Goal: Download file/media

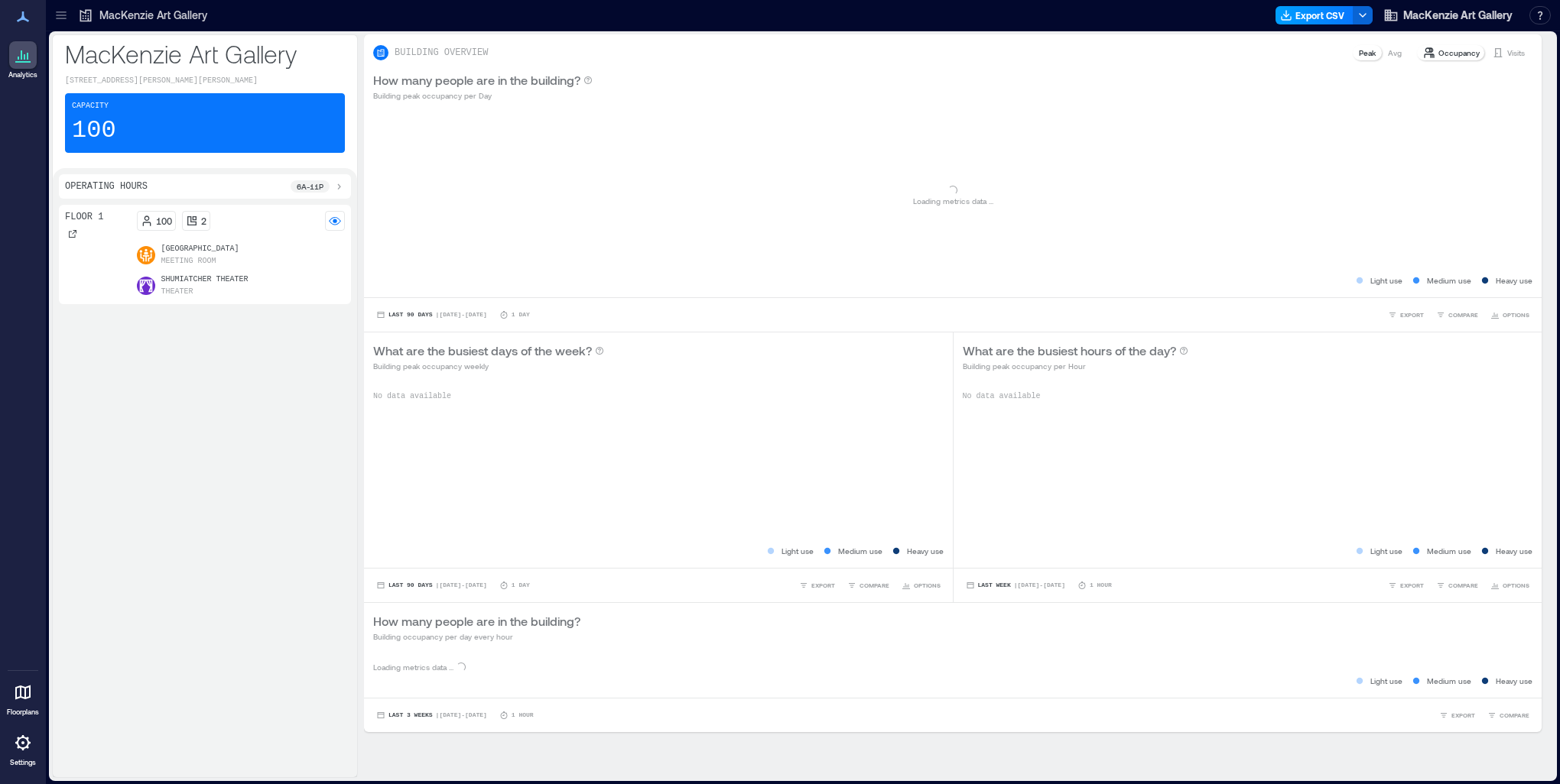
click at [1316, 17] on button "Export CSV" at bounding box center [1314, 15] width 78 height 18
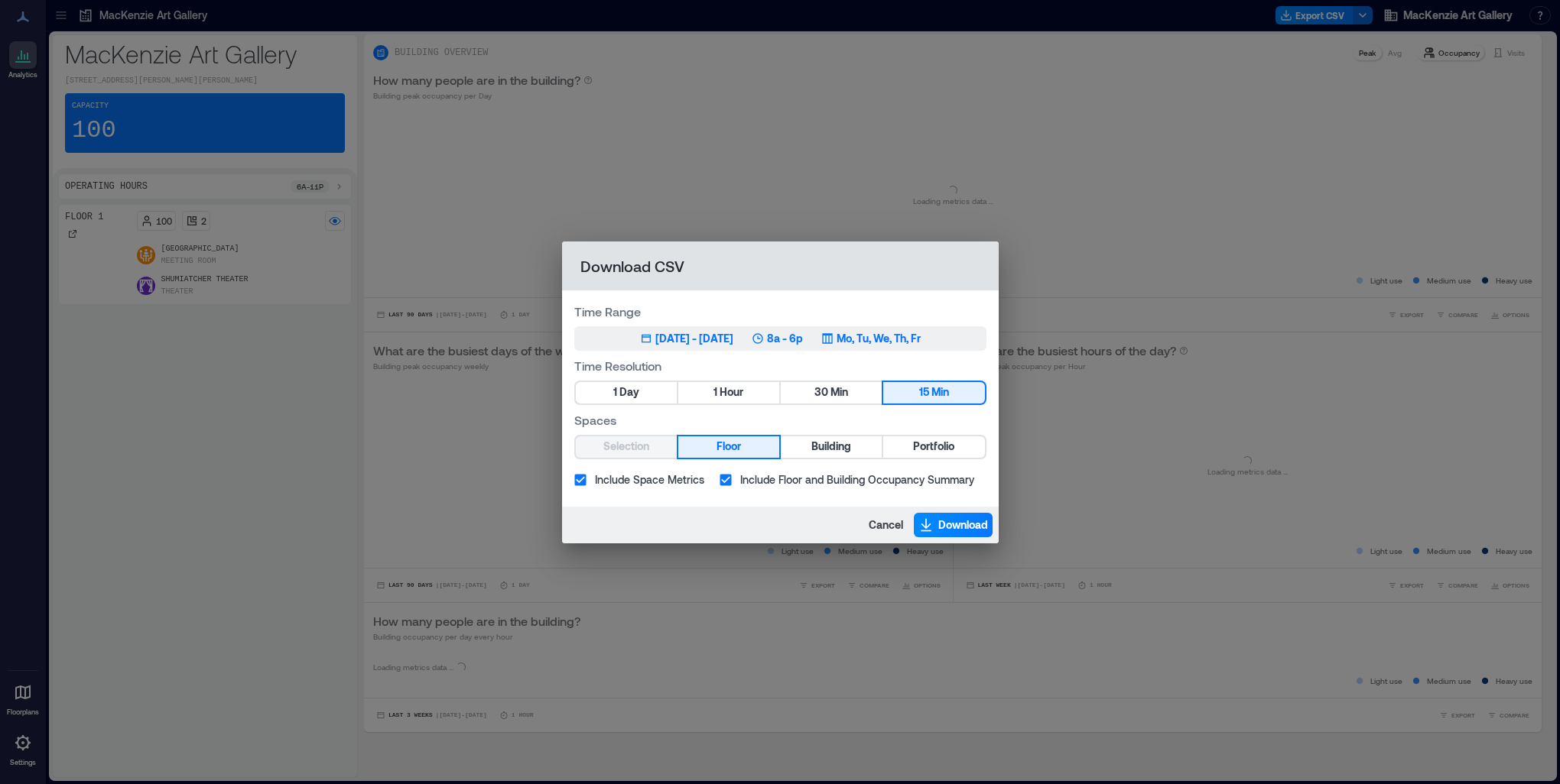
click at [710, 343] on div "[DATE] - [DATE]" at bounding box center [695, 338] width 78 height 15
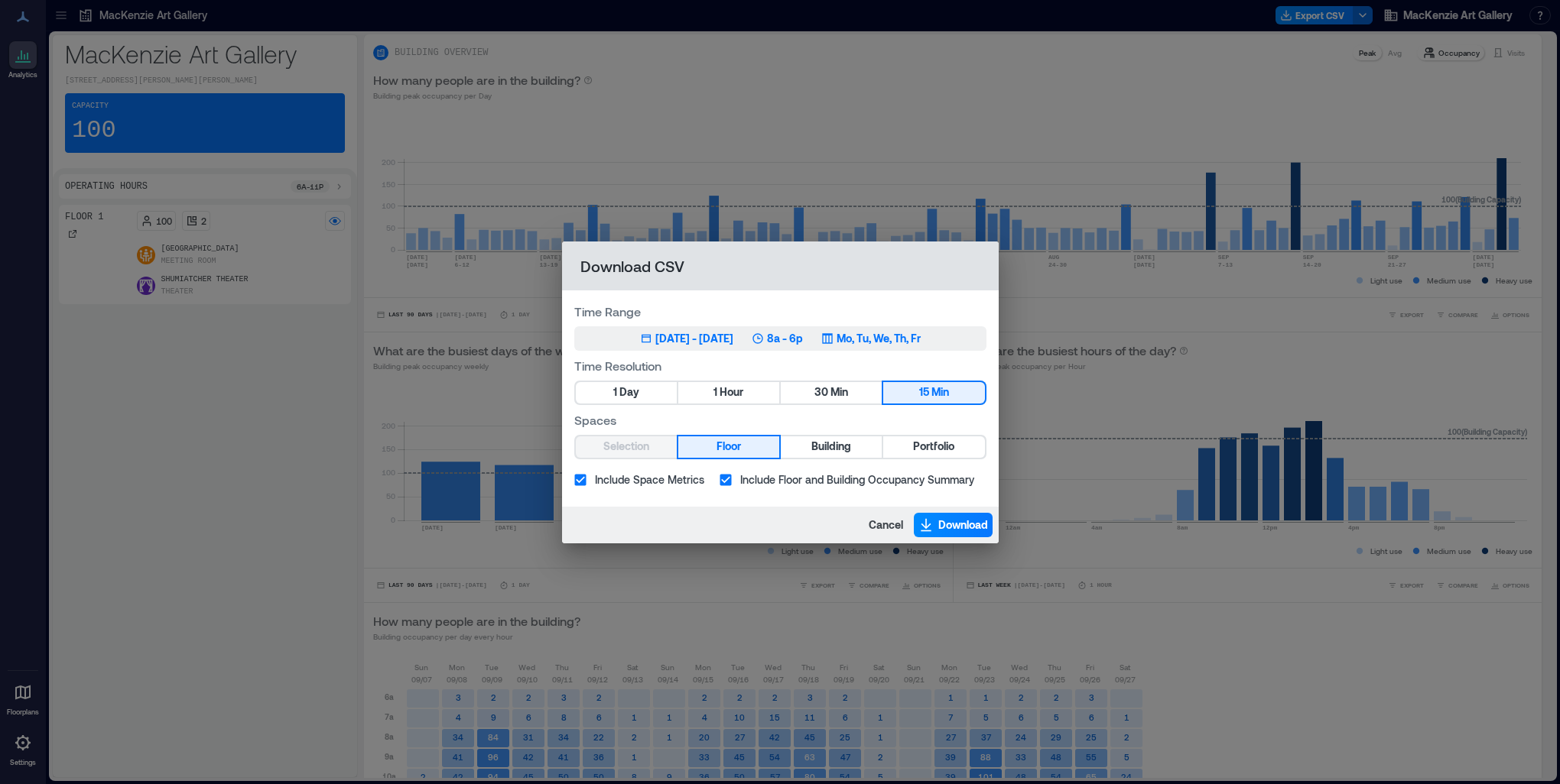
drag, startPoint x: 710, startPoint y: 343, endPoint x: 714, endPoint y: 337, distance: 7.2
click at [714, 337] on div "[DATE] - [DATE]" at bounding box center [695, 338] width 78 height 15
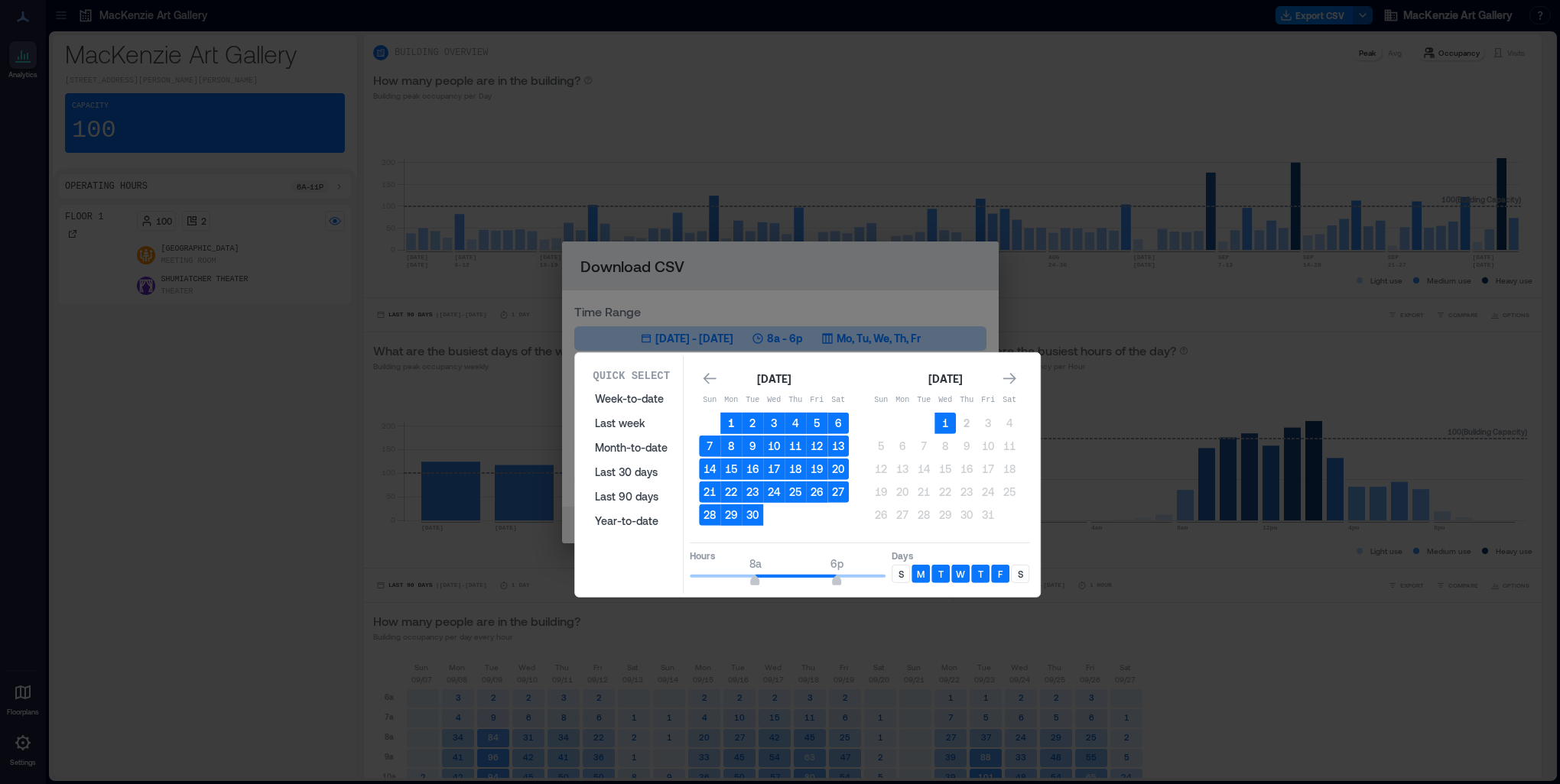
click at [726, 414] on button "1" at bounding box center [731, 422] width 21 height 21
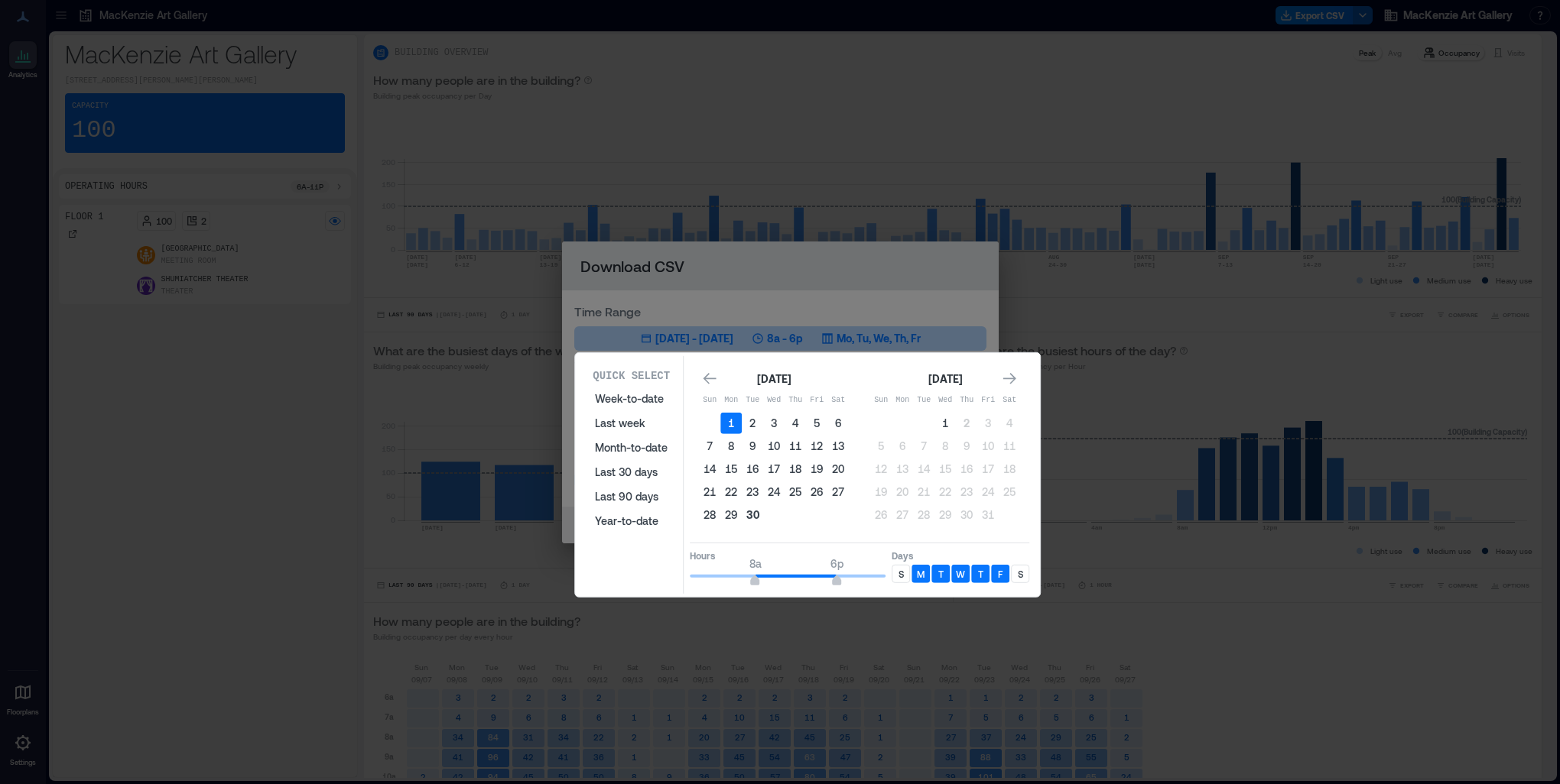
click at [755, 516] on button "30" at bounding box center [752, 514] width 21 height 21
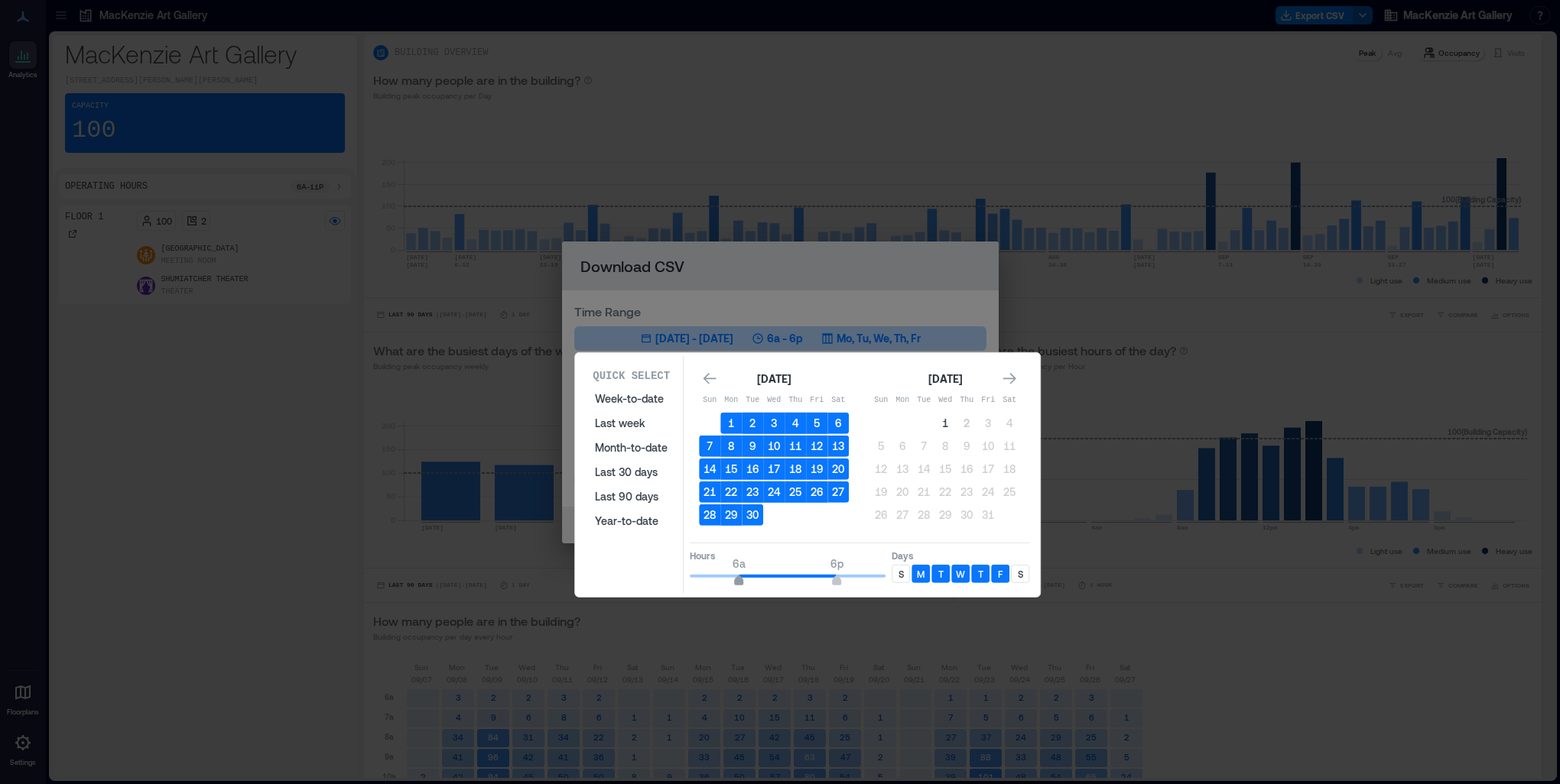
type input "*"
drag, startPoint x: 756, startPoint y: 576, endPoint x: 743, endPoint y: 579, distance: 13.3
click at [742, 579] on span "6a" at bounding box center [738, 582] width 9 height 6
type input "**"
drag, startPoint x: 834, startPoint y: 573, endPoint x: 874, endPoint y: 576, distance: 40.1
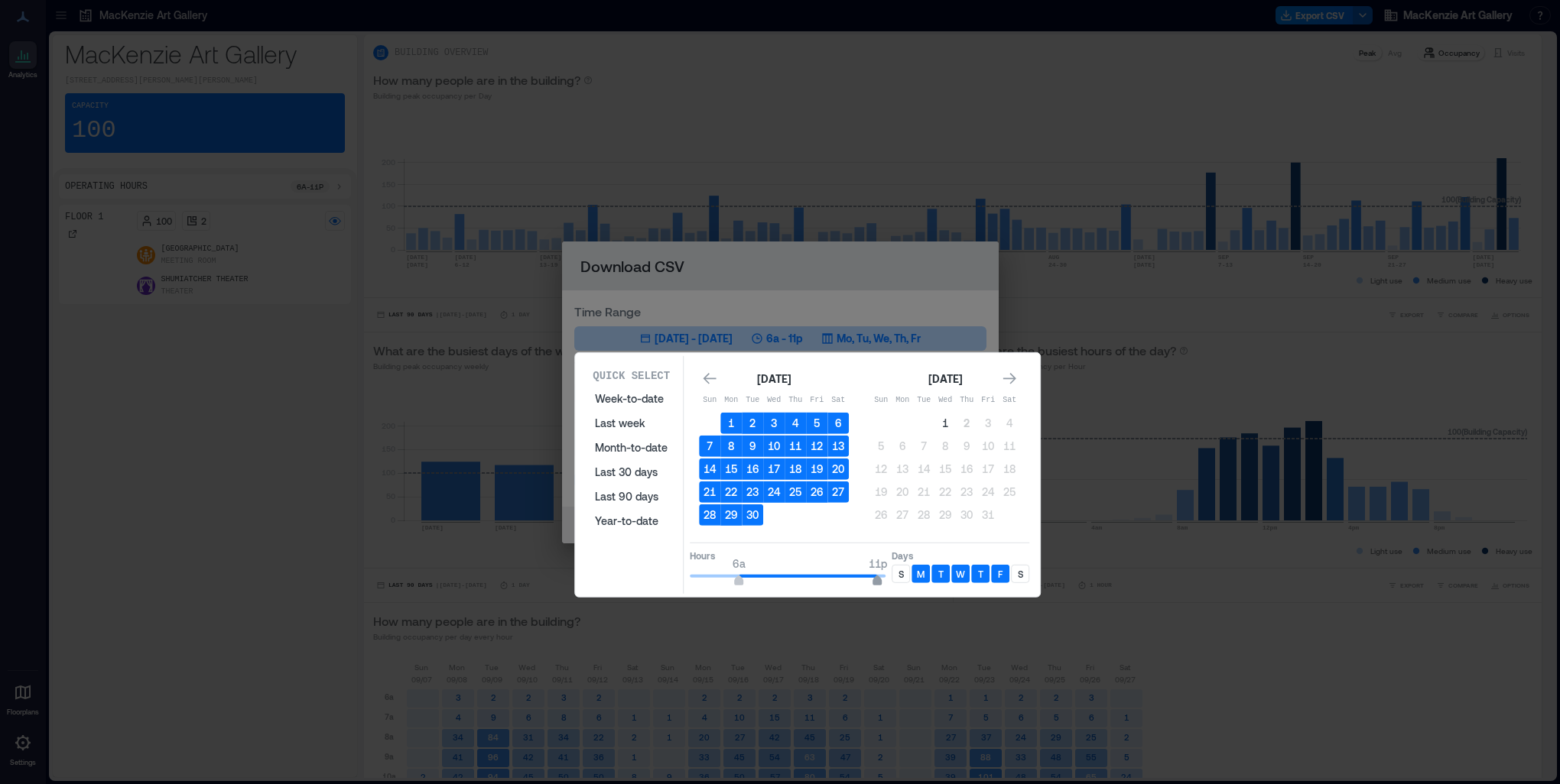
click at [874, 579] on span "11p" at bounding box center [877, 582] width 9 height 6
click at [902, 572] on p "S" at bounding box center [900, 573] width 5 height 12
click at [1021, 576] on div "S" at bounding box center [1019, 573] width 18 height 18
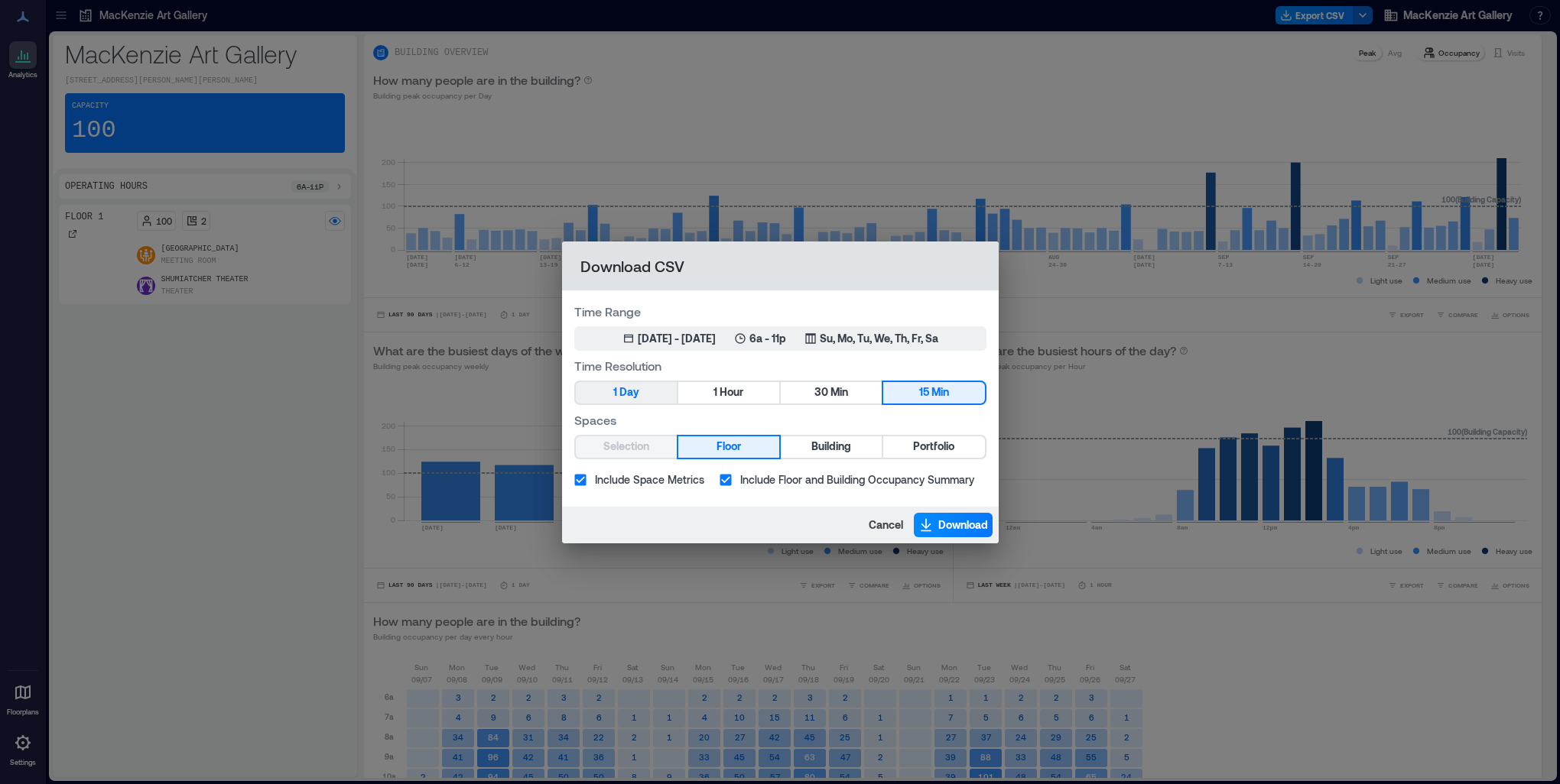
click at [606, 401] on button "1 Day" at bounding box center [626, 392] width 101 height 21
click at [821, 447] on span "Building" at bounding box center [831, 446] width 40 height 19
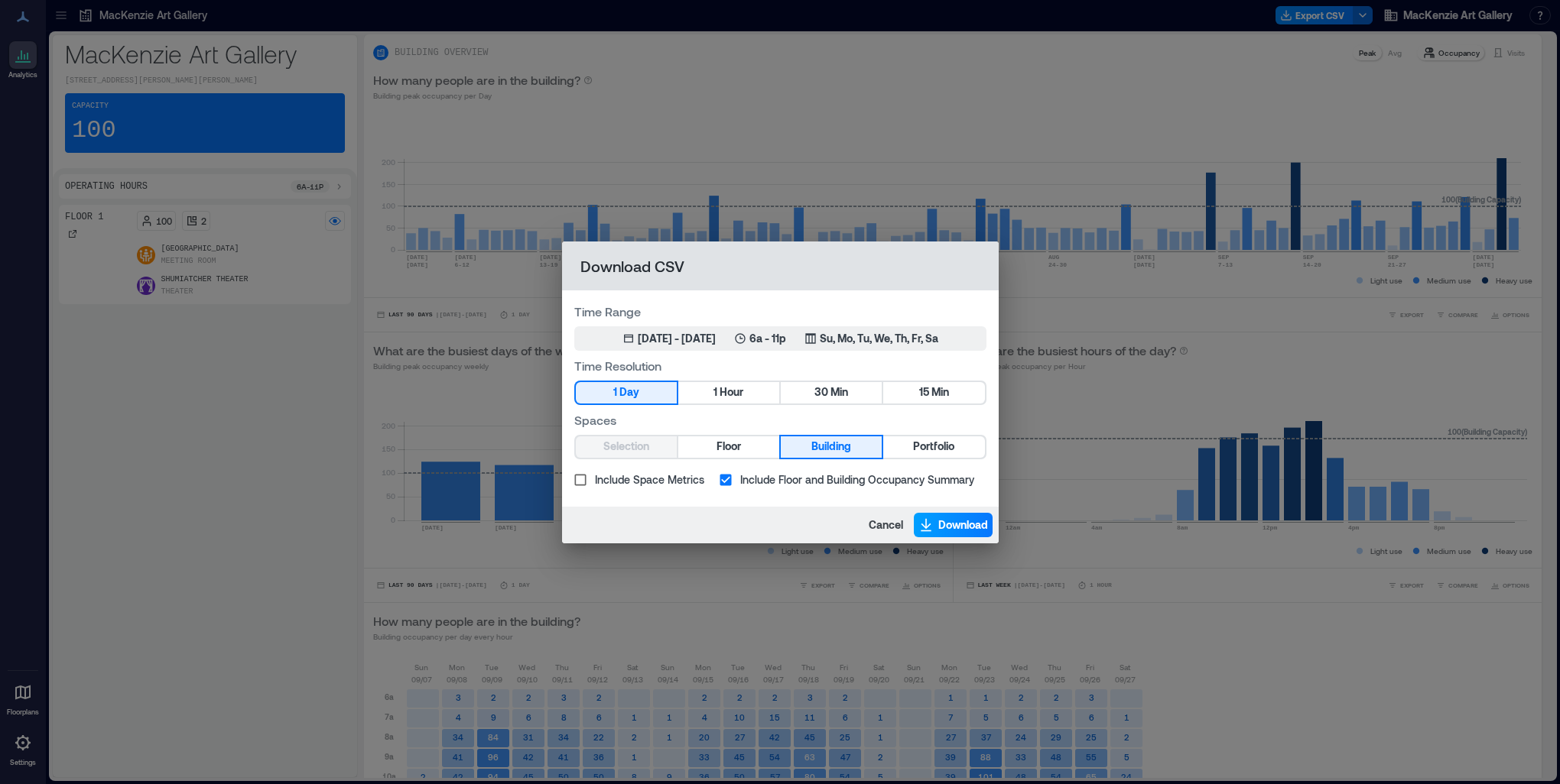
click at [963, 528] on span "Download" at bounding box center [963, 524] width 50 height 15
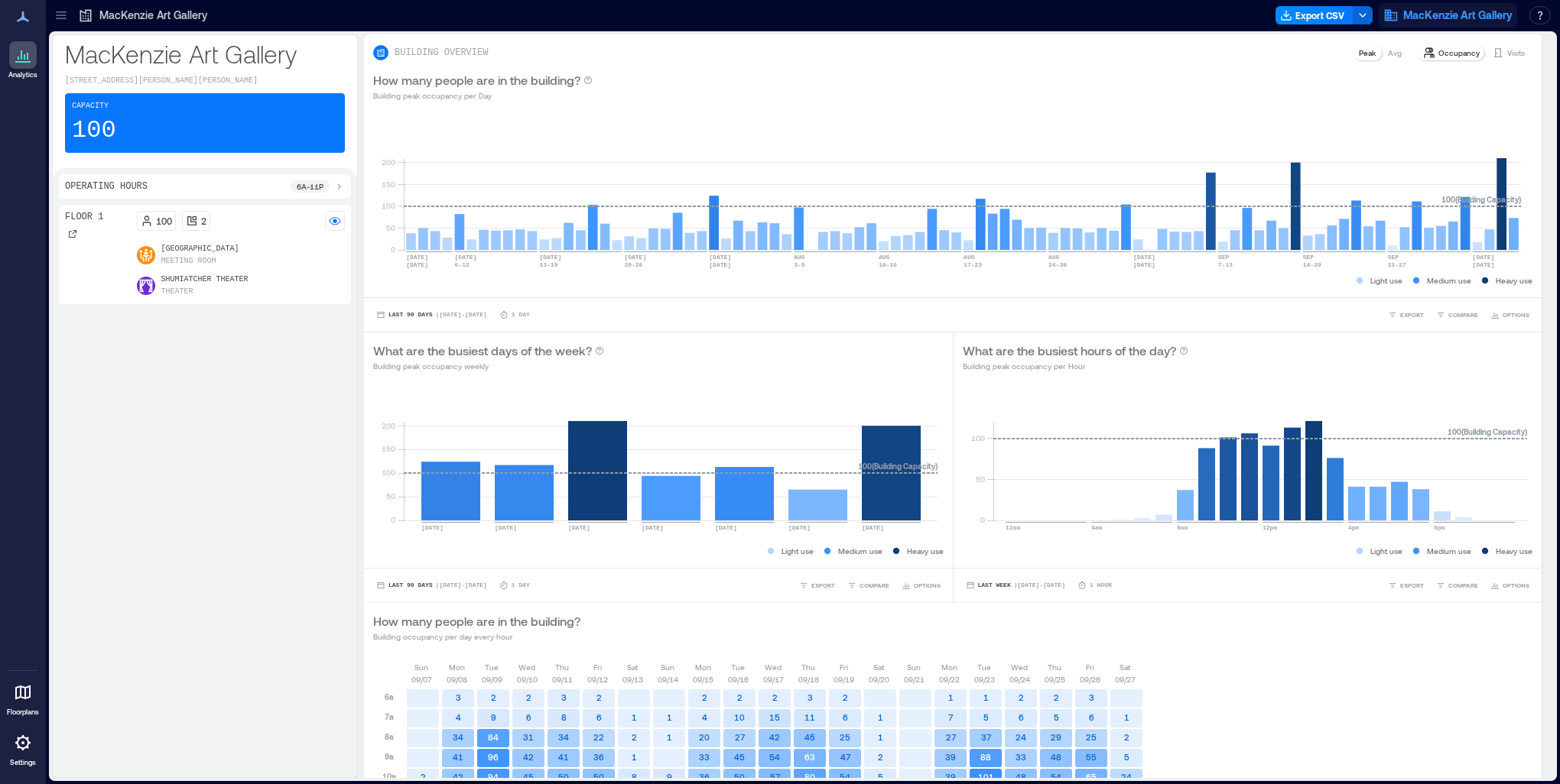
click at [1480, 21] on span "MacKenzie Art Gallery" at bounding box center [1457, 15] width 109 height 15
click at [1426, 99] on button "Logout" at bounding box center [1451, 105] width 141 height 24
